Goal: Communication & Community: Answer question/provide support

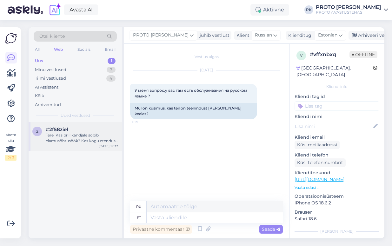
click at [62, 133] on div "Tere. Kas prillikandjale sobib elamusõhtusöök? Kas kogu etenduse vältel peab ka…" at bounding box center [82, 138] width 72 height 11
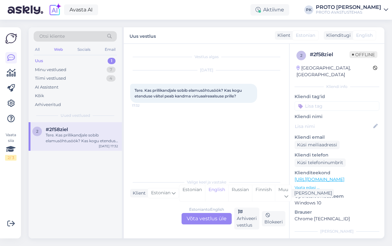
click at [221, 219] on div "Estonian to English Võta vestlus üle" at bounding box center [207, 218] width 50 height 11
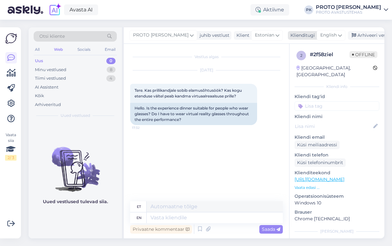
click at [338, 38] on icon at bounding box center [340, 35] width 4 height 7
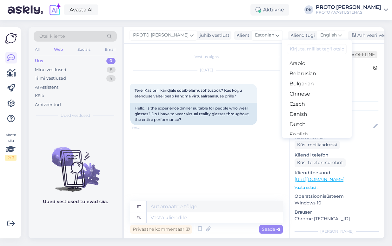
click at [296, 140] on link "Estonian" at bounding box center [317, 145] width 70 height 10
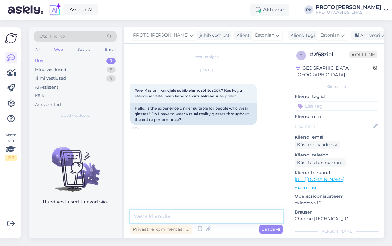
click at [163, 214] on textarea at bounding box center [206, 216] width 153 height 13
drag, startPoint x: 147, startPoint y: 215, endPoint x: 232, endPoint y: 212, distance: 85.5
click at [232, 212] on textarea "Tere! Ei pea terve aja prille kandma" at bounding box center [206, 216] width 153 height 13
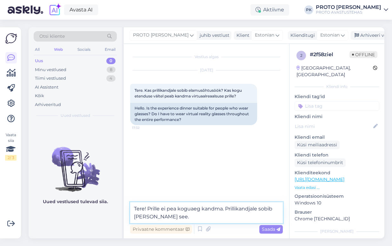
drag, startPoint x: 147, startPoint y: 207, endPoint x: 168, endPoint y: 215, distance: 22.8
click at [168, 215] on textarea "Tere! Prille ei pea koguaeg kandma. Prillikandjale sobib [PERSON_NAME] see." at bounding box center [206, 212] width 153 height 21
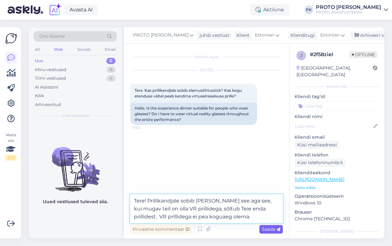
type textarea "Tere! Prillikandjale sobib [PERSON_NAME] see aga see, kui mugav teil on olla VR…"
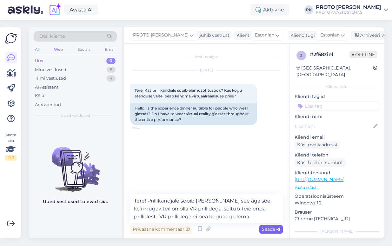
click at [266, 225] on div "Saada" at bounding box center [272, 229] width 24 height 9
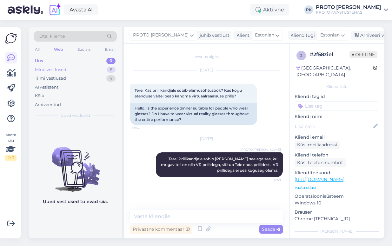
click at [55, 72] on div "Minu vestlused" at bounding box center [50, 70] width 31 height 6
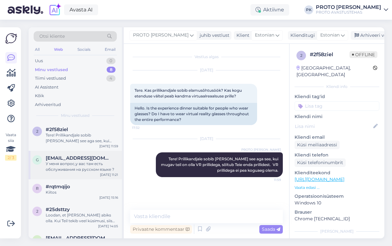
click at [70, 160] on span "[EMAIL_ADDRESS][DOMAIN_NAME]" at bounding box center [79, 158] width 66 height 6
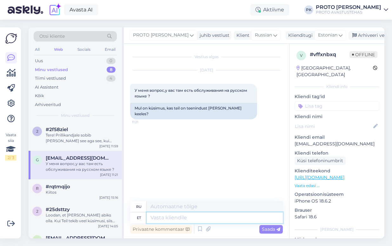
click at [171, 218] on textarea at bounding box center [215, 218] width 136 height 11
type textarea "Tere!"
type textarea "Привет!"
type textarea "Tere! Meil o"
type textarea "Привет! Мы"
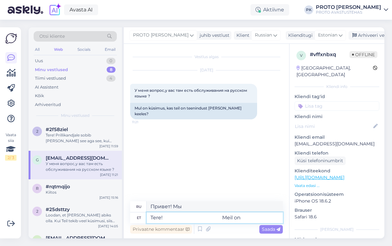
type textarea "Tere! Meil on"
type textarea "Привет! У нас есть"
type textarea "Tere! Meil on m"
type textarea "Привет! У нас есть м"
drag, startPoint x: 165, startPoint y: 218, endPoint x: 379, endPoint y: 226, distance: 214.0
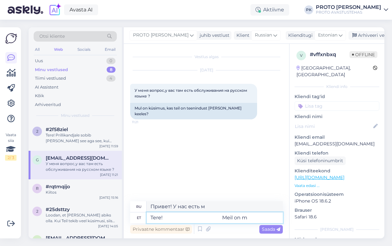
click at [379, 226] on div "Vestlus algas [DATE] У меня вопрос,у вас там есть обслуживания на русском языке…" at bounding box center [254, 141] width 261 height 195
type textarea "Tere!"
type textarea "Привет!"
type textarea "Tere! Meil on"
type textarea "Привет! Мы"
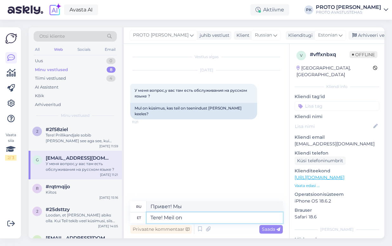
type textarea "Tere! Meil on m"
type textarea "Привет! У нас есть"
type textarea "Tere! Meil on mõned kül"
type textarea "Привет! У нас есть несколько"
type textarea "Tere! Meil on mõned külastusjuhid, ke"
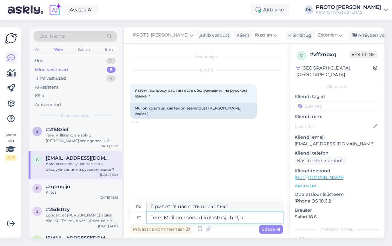
type textarea "Привет! У нас есть несколько экскурсоводов."
type textarea "Tere! Meil on mõned külastusjuhid, kes os"
type textarea "Привет! У нас есть несколько гидов, которые..."
type textarea "Tere! Meil on mõned külastusjuhid, kes oskavad v"
type textarea "Здравствуйте! У нас есть несколько гидов, которые могут..."
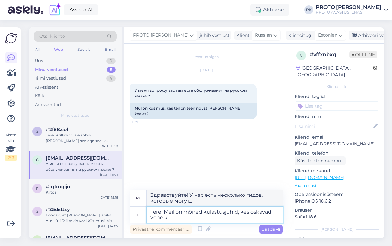
type textarea "Tere! Meil on mõned külastusjuhid, kes oskavad vene ke"
type textarea "Здравствуйте! У нас есть несколько гидов, говорящих по-русски."
click at [192, 222] on textarea "Tere! Meil on mõned külastusjuhid, kes oskavad vene keelt." at bounding box center [215, 215] width 136 height 17
drag, startPoint x: 163, startPoint y: 210, endPoint x: 199, endPoint y: 225, distance: 39.3
click at [199, 225] on div "ru Здравствуйте! У нас есть несколько гидов, говорящих по-русски. et Tere! Meil…" at bounding box center [206, 212] width 153 height 45
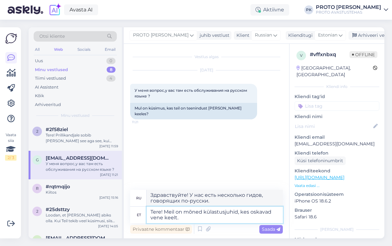
type textarea "Tere!"
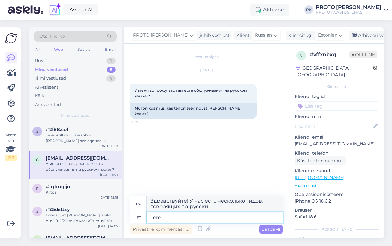
type textarea "Привет!"
paste textarea ""Mõned meie töötajad räägivad vene keelt, kuid kahjuks ei saa me alati garantee…"
type textarea "Tere! "Mõned meie töötajad räägivad vene keelt, kuid kahjuks ei saa me alati ga…"
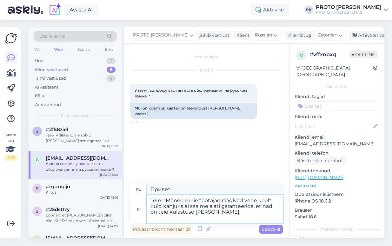
type textarea "Здравствуйте! Некоторые из наших сотрудников говорят по-русски, но, к сожалению…"
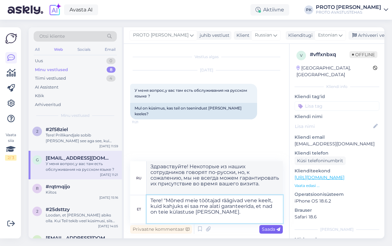
type textarea "Tere! "Mõned meie töötajad räägivad vene keelt, kuid kahjuks ei saa me alati ga…"
click at [272, 229] on span "Saada" at bounding box center [271, 230] width 18 height 6
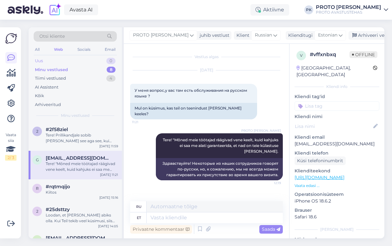
click at [42, 64] on div "Uus" at bounding box center [39, 61] width 8 height 6
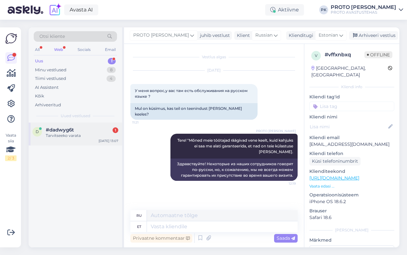
click at [66, 130] on span "#dadwyg6t" at bounding box center [60, 130] width 28 height 6
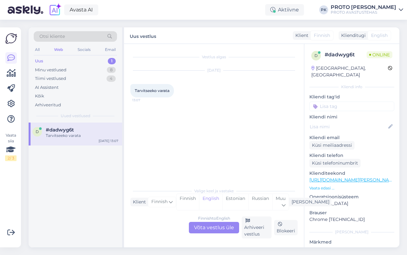
click at [218, 227] on div "Finnish to English Võta vestlus üle" at bounding box center [214, 227] width 50 height 11
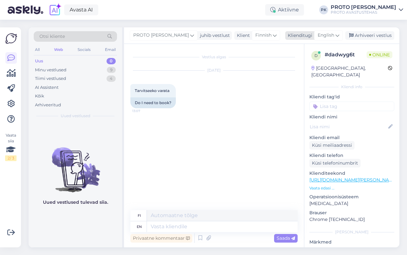
click at [323, 36] on span "English" at bounding box center [325, 35] width 17 height 7
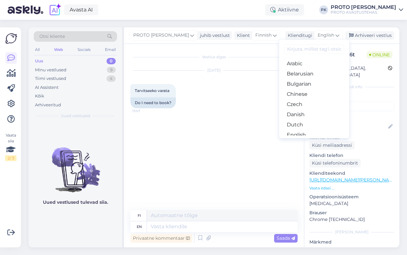
click at [300, 140] on link "Estonian" at bounding box center [314, 145] width 70 height 10
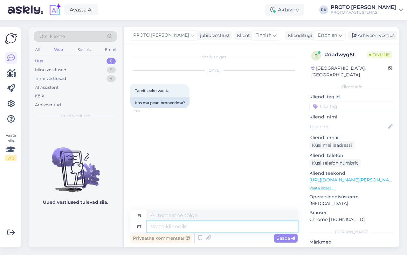
click at [163, 224] on textarea at bounding box center [222, 226] width 151 height 11
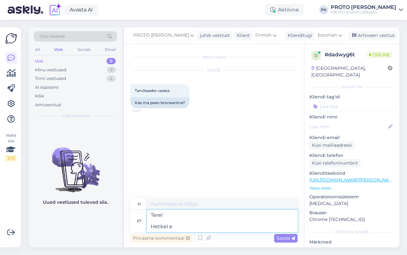
type textarea "Tere! Hetkel e"
type textarea "Hei! Tällä hetkellä e"
type textarea "Tere! Hetkel ei o"
type textarea "Hei! Ei tällä hetkellä"
type textarea "Tere! Hetkel ei ole v"
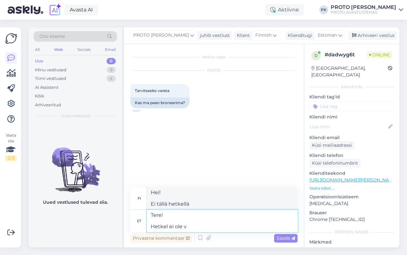
type textarea "Hei! Ei tällä hetkellä saatavilla"
type textarea "Tere! Hetkel ei ole võimalik kodulehe kaug"
type textarea "Hei! Etusivu ei ole tällä hetkellä käytettävissä."
type textarea "Tere! Hetkel ei ole võimalik kodulehe kaugu ee"
type textarea "Hei! Sivustolle ei ole tällä hetkellä mahdollista päästä etänä."
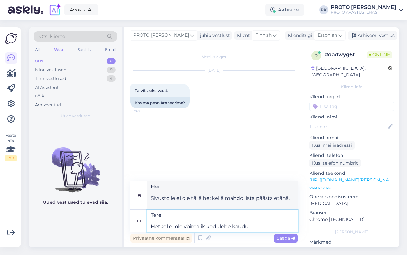
type textarea "Tere! Hetkel ei ole võimalik kodulehe kaudu"
type textarea "Hei! Ei tällä hetkellä saatavilla verkkosivuston kautta"
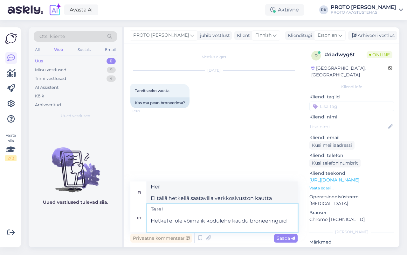
type textarea "Tere! Hetkel ei ole võimalik kodulehe kaudu broneeringuid t"
type textarea "Hei! Varausten tekeminen verkkosivuston kautta ei ole tällä hetkellä mahdollist…"
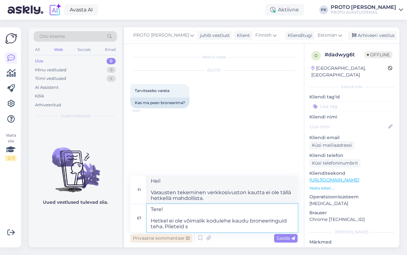
type textarea "Tere! Hetkel ei ole võimalik kodulehe kaudu broneeringuid teha. Pileteid sa"
type textarea "Hei! Varausten tekeminen verkkosivuston kautta ei ole tällä hetkellä mahdollist…"
type textarea "Tere! Hetkel ei ole võimalik kodulehe kaudu broneeringuid teha. Pileteid saab o…"
type textarea "Hei! Varausten tekeminen verkkosivuston kautta ei ole tällä hetkellä mahdollist…"
type textarea "Tere! Hetkel ei ole võimalik kodulehe kaudu broneeringuid teha. Pileteid saab o…"
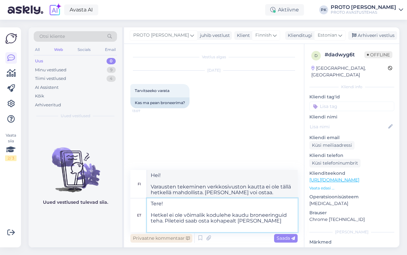
type textarea "Hei! Varausten tekeminen verkkosivuston kautta ei ole tällä hetkellä mahdollist…"
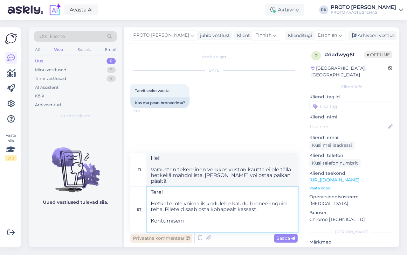
type textarea "Tere! Hetkel ei ole võimalik kodulehe kaudu broneeringuid teha. Pileteid saab o…"
type textarea "Hei! Varauksia ei voi tällä hetkellä tehdä verkkosivuston kautta. [PERSON_NAME]…"
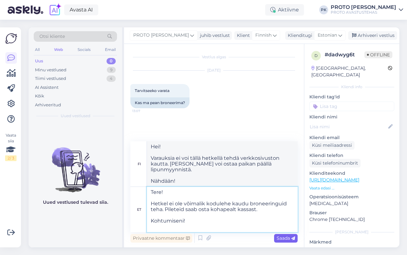
type textarea "Tere! Hetkel ei ole võimalik kodulehe kaudu broneeringuid teha. Pileteid saab o…"
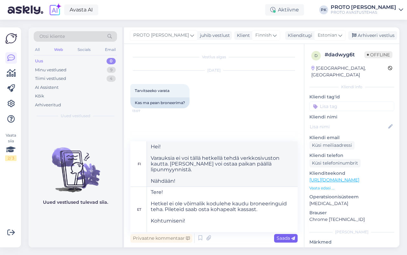
click at [281, 240] on span "Saada" at bounding box center [285, 238] width 18 height 6
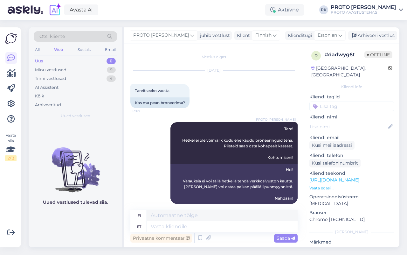
scroll to position [6, 0]
